Goal: Transaction & Acquisition: Purchase product/service

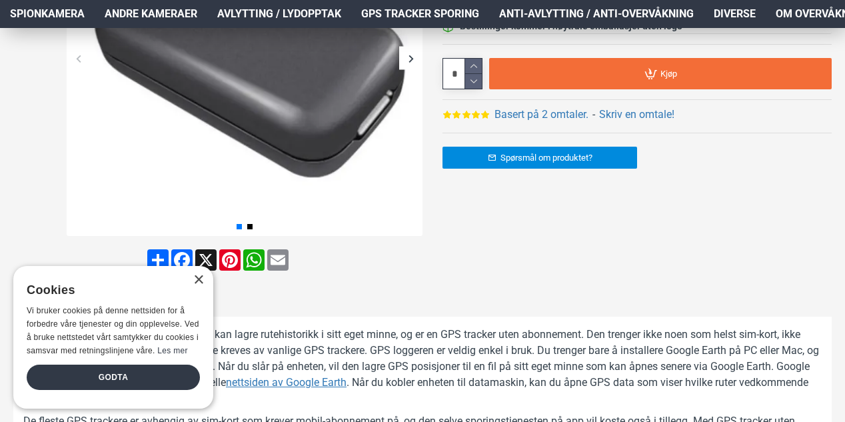
scroll to position [333, 0]
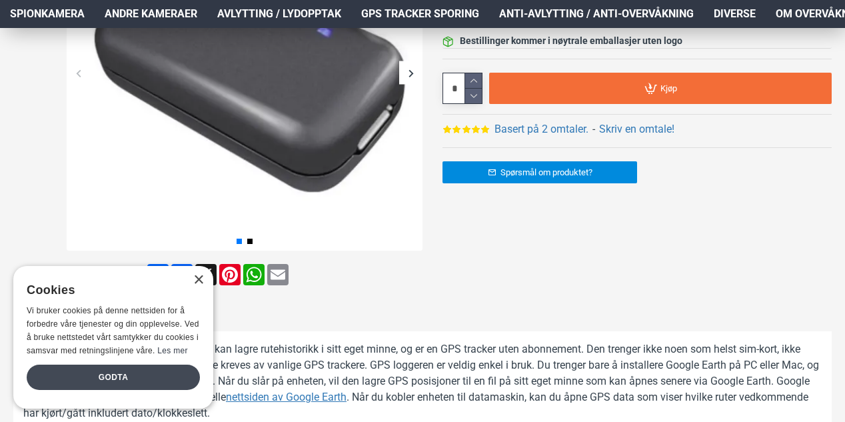
click at [175, 372] on div "Godta" at bounding box center [113, 376] width 173 height 25
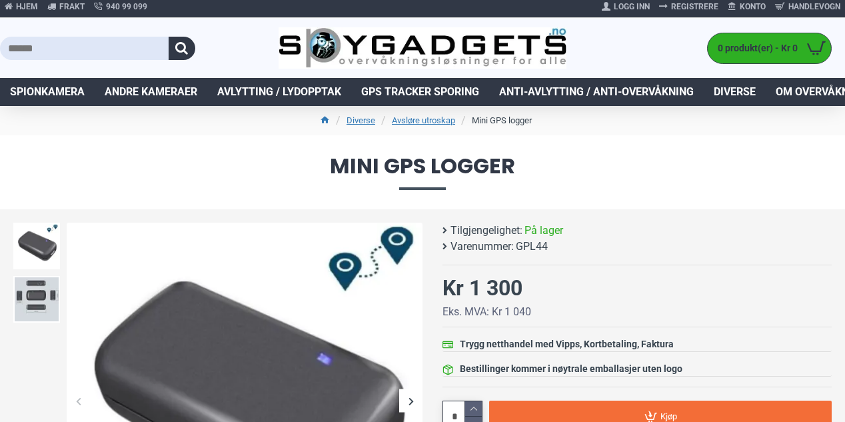
scroll to position [0, 0]
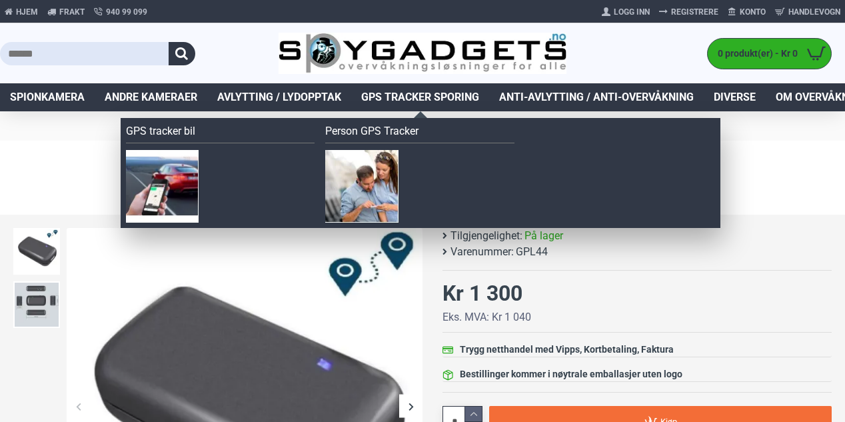
click at [438, 95] on span "GPS Tracker Sporing" at bounding box center [420, 97] width 118 height 16
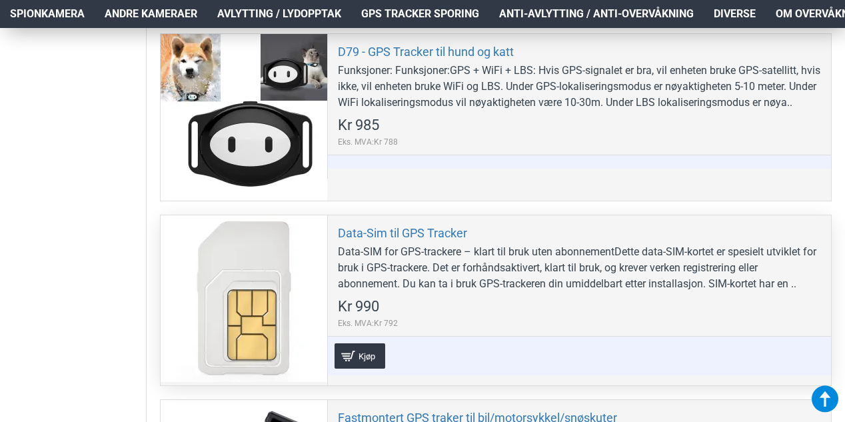
scroll to position [533, 0]
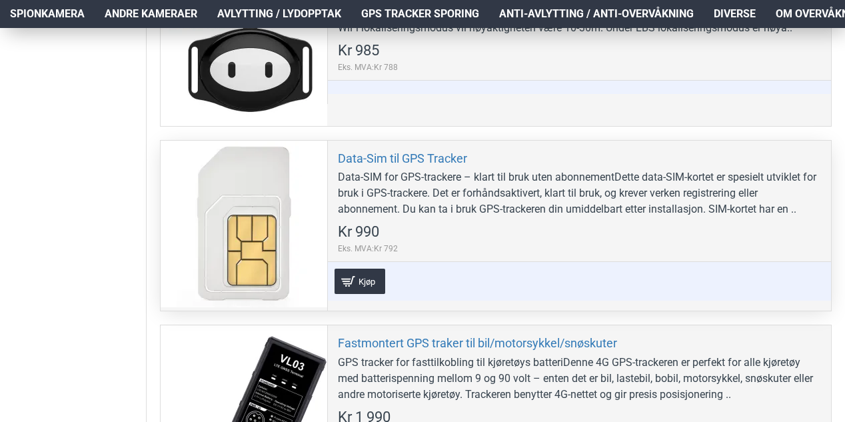
click at [680, 202] on div "Data-SIM for GPS-trackere – klart til bruk uten abonnementDette data-SIM-kortet…" at bounding box center [579, 193] width 483 height 48
click at [432, 155] on link "Data-Sim til GPS Tracker" at bounding box center [402, 158] width 129 height 15
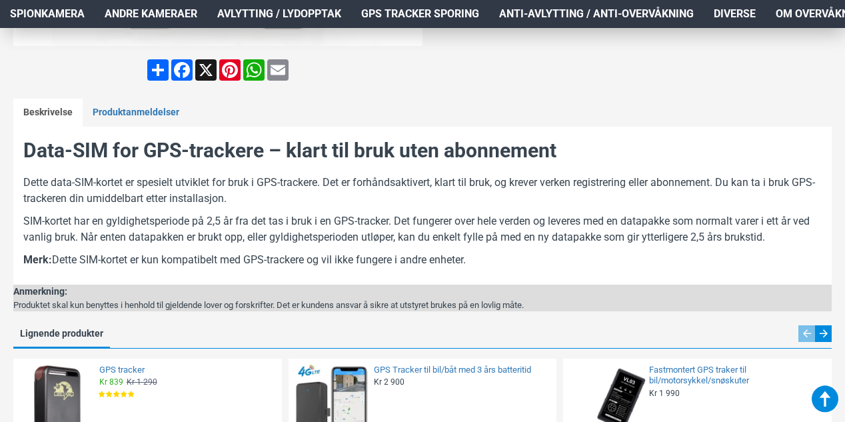
scroll to position [533, 0]
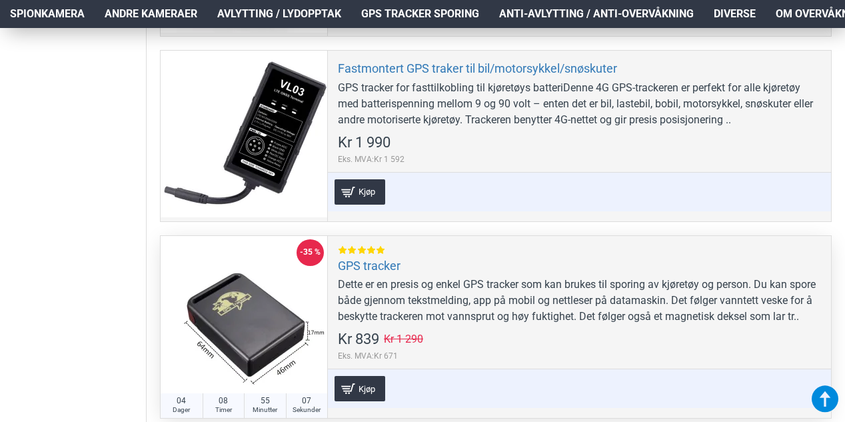
scroll to position [866, 0]
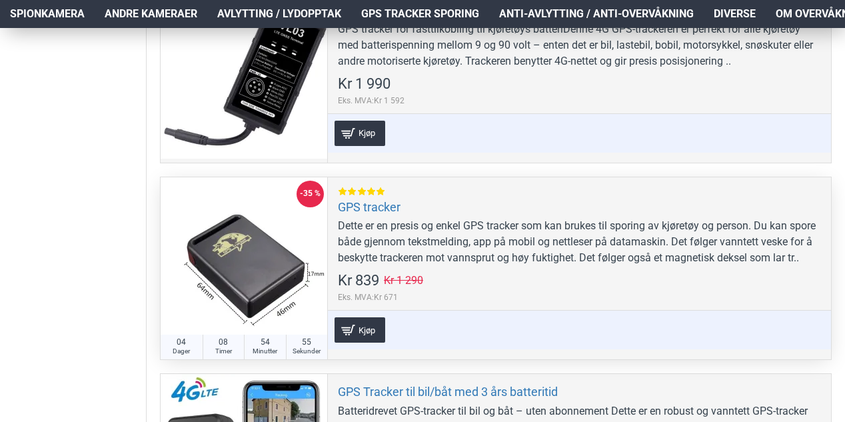
click at [266, 272] on div at bounding box center [244, 260] width 167 height 167
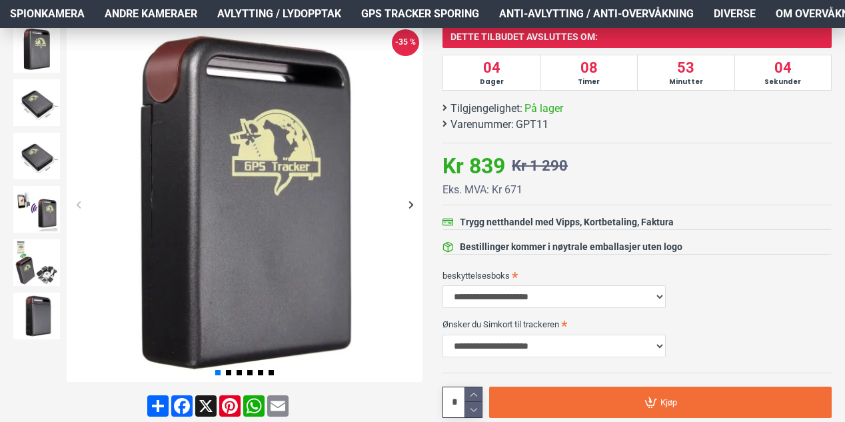
scroll to position [200, 0]
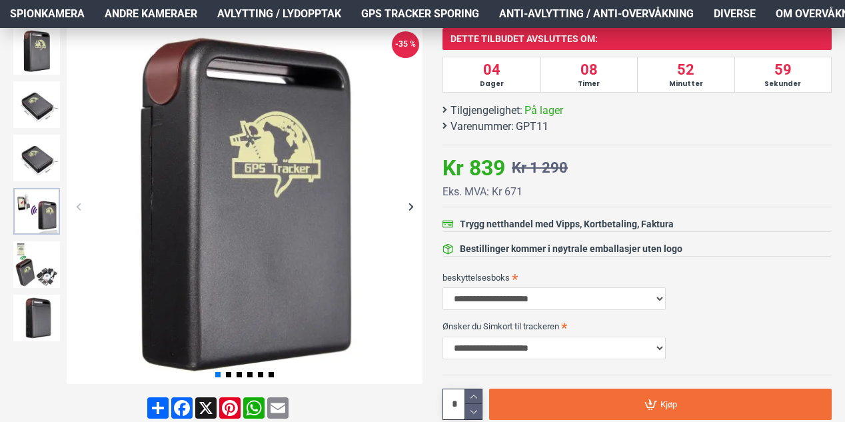
click at [34, 202] on img at bounding box center [36, 211] width 47 height 47
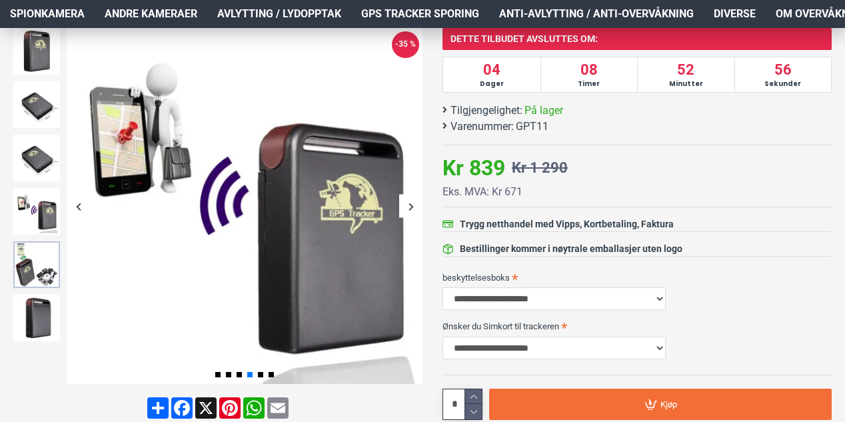
click at [32, 260] on img at bounding box center [36, 264] width 47 height 47
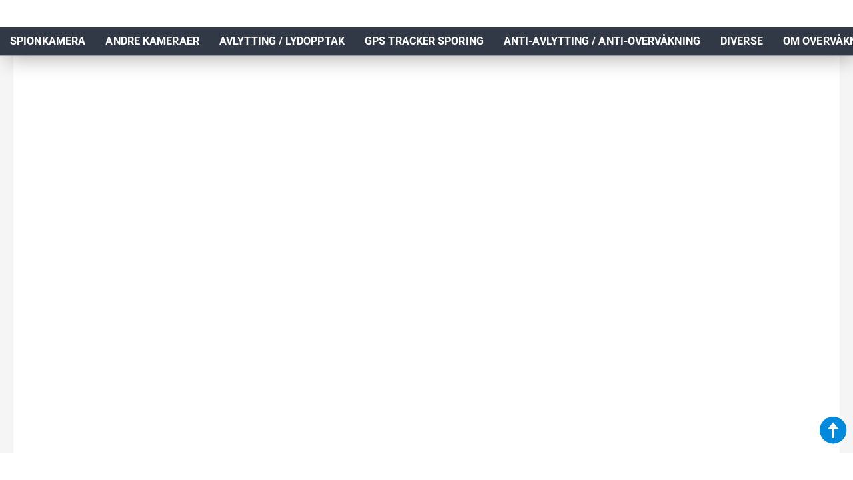
scroll to position [1820, 0]
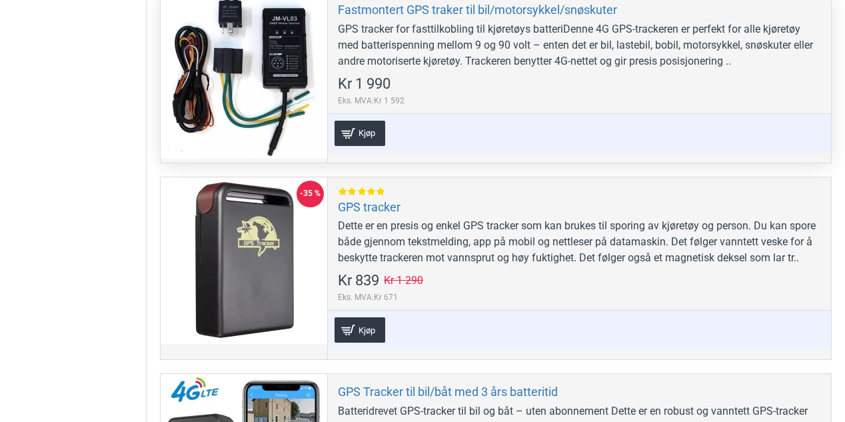
scroll to position [866, 0]
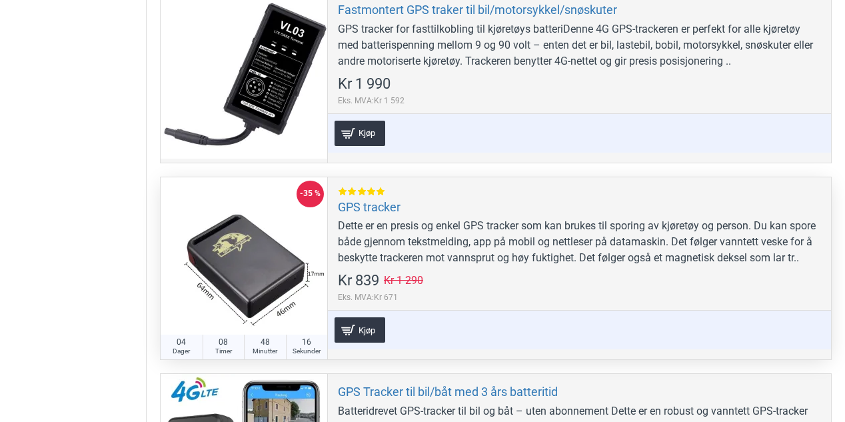
click at [264, 273] on div at bounding box center [244, 260] width 167 height 167
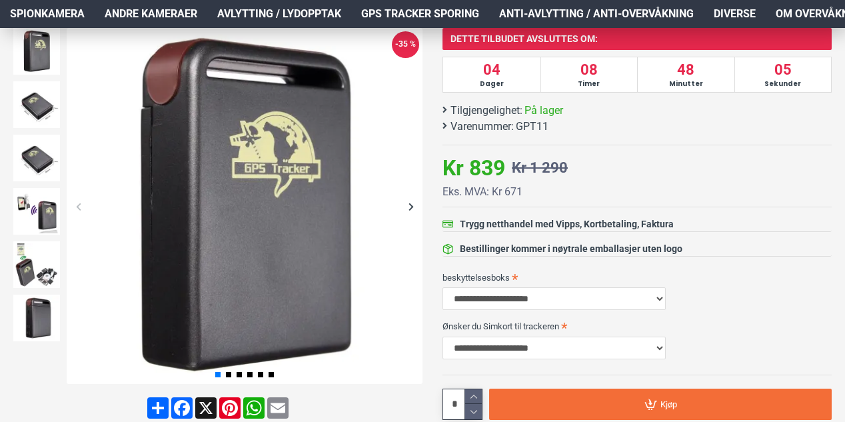
scroll to position [266, 0]
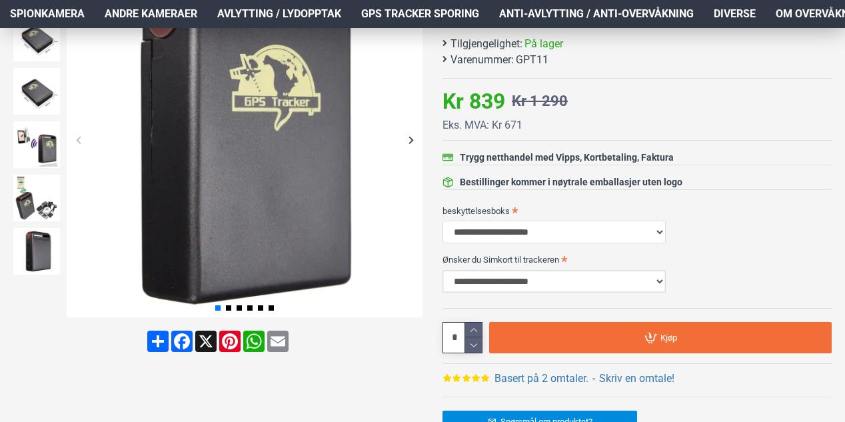
click at [663, 280] on select "**********" at bounding box center [553, 281] width 223 height 23
click at [740, 255] on label "Ønsker du Simkort til trackeren" at bounding box center [636, 258] width 389 height 21
click at [665, 270] on select "**********" at bounding box center [553, 281] width 223 height 23
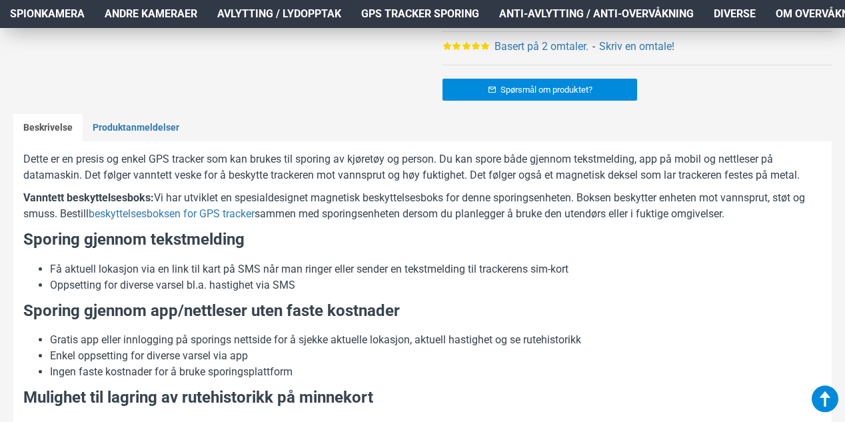
scroll to position [599, 0]
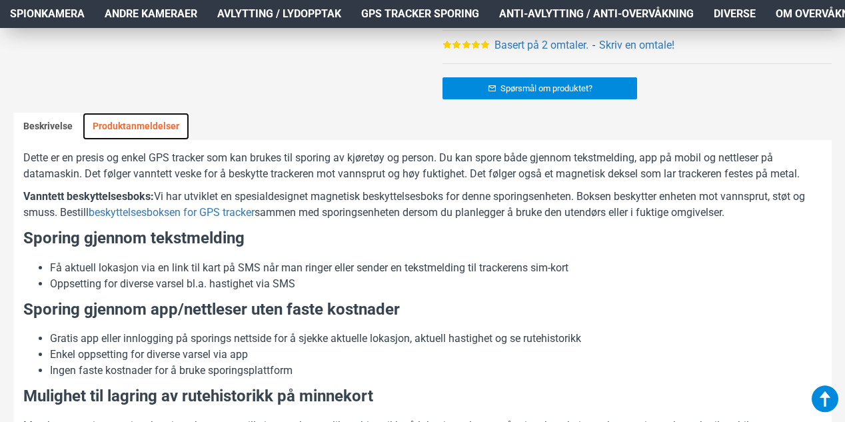
click at [109, 125] on link "Produktanmeldelser" at bounding box center [136, 127] width 107 height 28
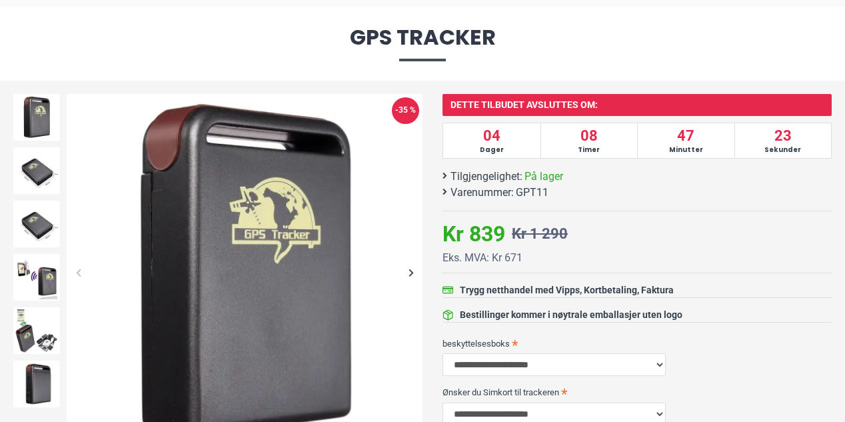
scroll to position [133, 0]
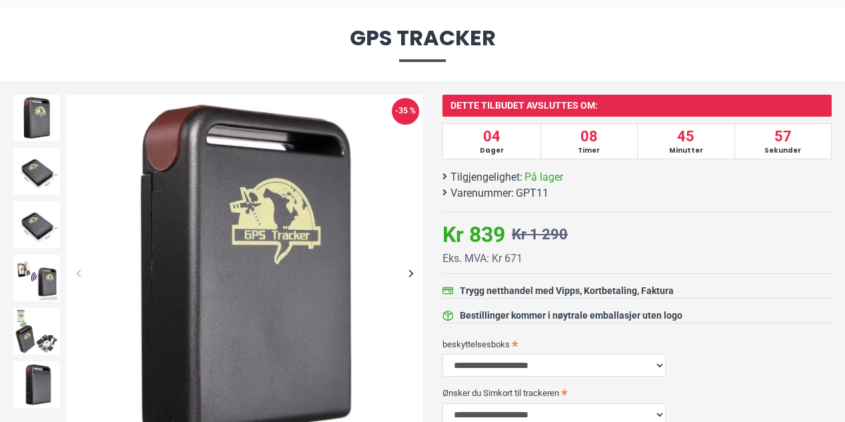
click at [591, 180] on li "Tilgjengelighet: På lager" at bounding box center [633, 177] width 382 height 16
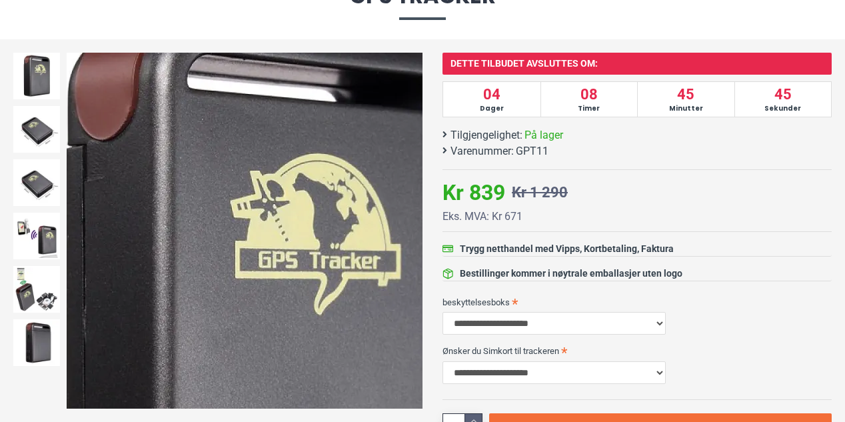
scroll to position [67, 0]
